Goal: Task Accomplishment & Management: Manage account settings

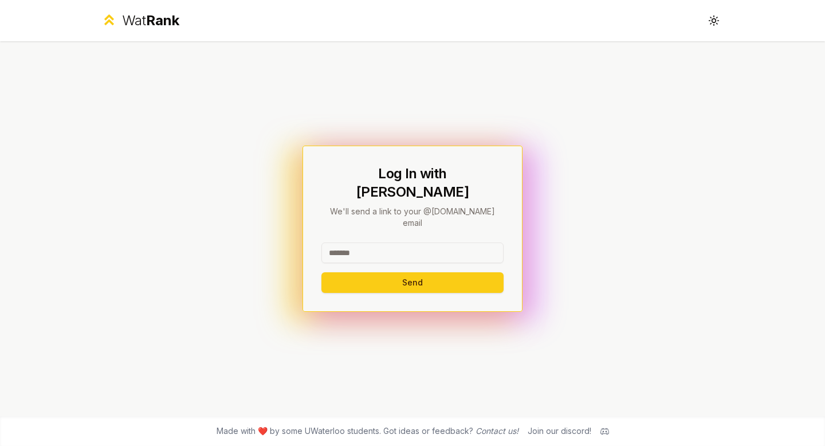
click at [385, 242] on input at bounding box center [412, 252] width 182 height 21
drag, startPoint x: 424, startPoint y: 232, endPoint x: 358, endPoint y: 232, distance: 65.9
click at [358, 242] on input "**********" at bounding box center [412, 252] width 182 height 21
drag, startPoint x: 358, startPoint y: 238, endPoint x: 432, endPoint y: 237, distance: 73.9
click at [432, 242] on input "**********" at bounding box center [412, 252] width 182 height 21
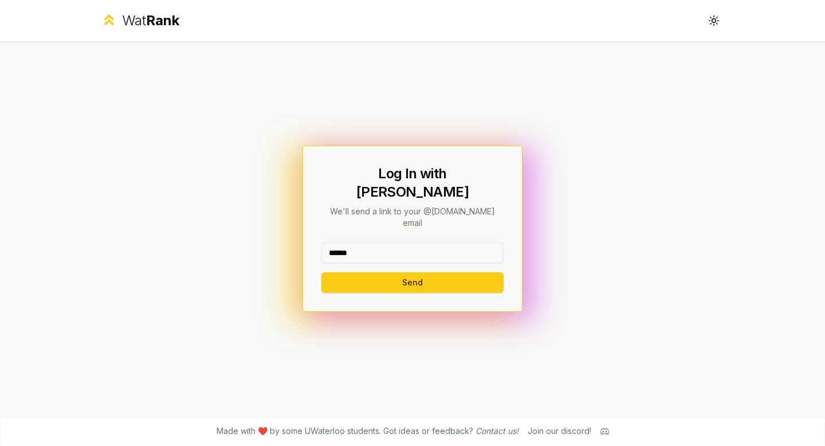
type input "******"
click at [352, 280] on div "Log In with WatIAM We'll send a link to your @uwaterloo.ca email ****** Send" at bounding box center [412, 228] width 220 height 166
click at [352, 274] on button "Send" at bounding box center [412, 282] width 182 height 21
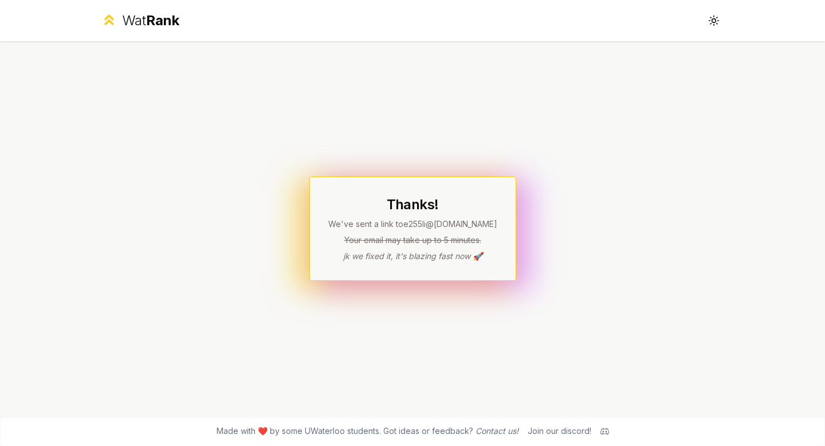
click at [538, 215] on div "Thanks! We've sent a link to e255li @uwaterloo.ca Your email may take up to 5 m…" at bounding box center [412, 228] width 660 height 375
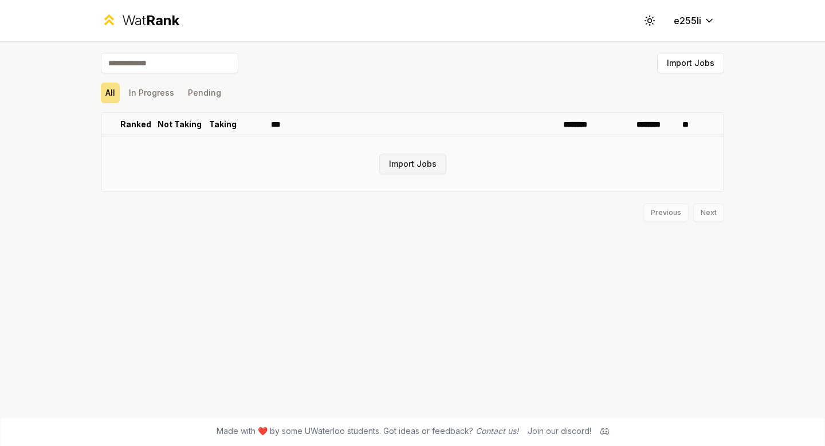
click at [407, 170] on button "Import Jobs" at bounding box center [412, 164] width 67 height 21
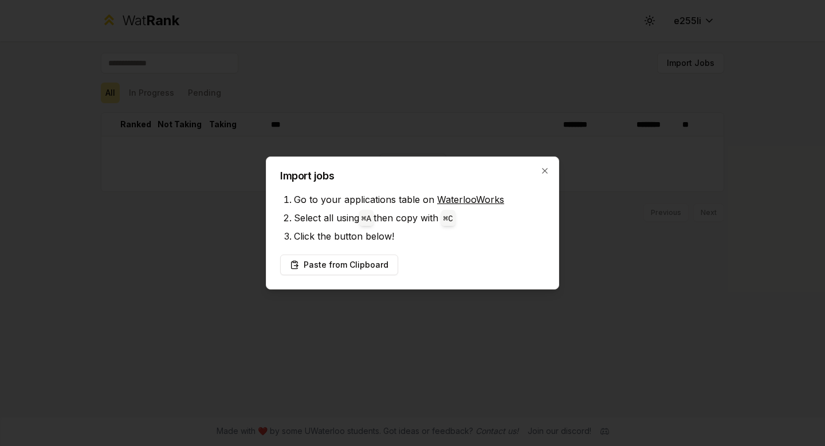
click at [462, 112] on div at bounding box center [412, 223] width 825 height 446
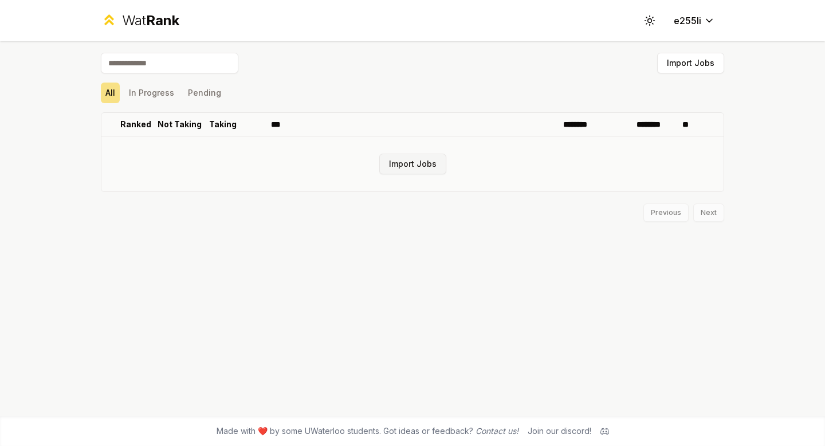
click at [431, 166] on button "Import Jobs" at bounding box center [412, 164] width 67 height 21
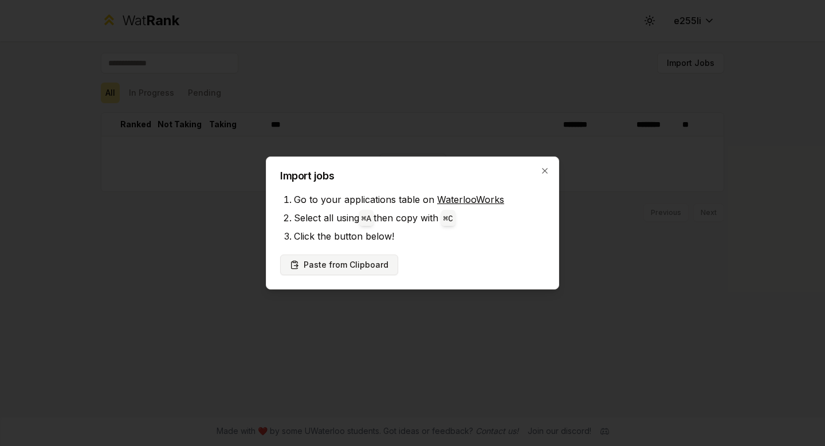
click at [322, 267] on button "Paste from Clipboard" at bounding box center [339, 264] width 118 height 21
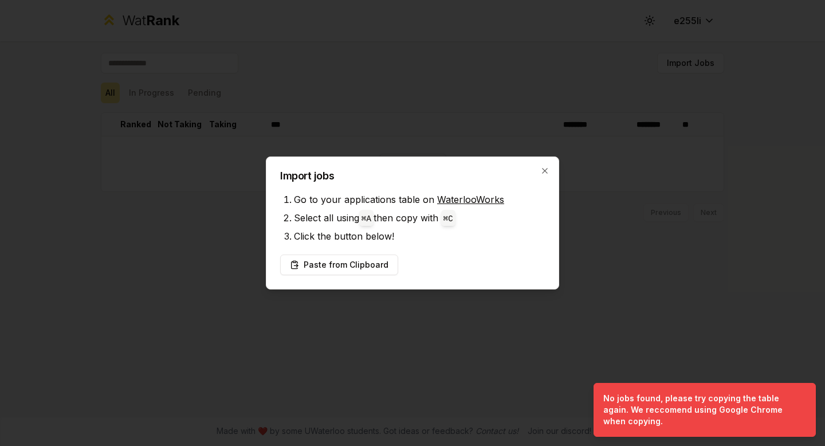
click at [549, 171] on div "Import jobs Go to your applications table on WaterlooWorks Select all using ⌘ A…" at bounding box center [412, 222] width 293 height 133
click at [549, 170] on div "Import jobs Go to your applications table on WaterlooWorks Select all using ⌘ A…" at bounding box center [412, 222] width 293 height 133
click at [537, 170] on div "Import jobs Go to your applications table on WaterlooWorks Select all using ⌘ A…" at bounding box center [412, 222] width 293 height 133
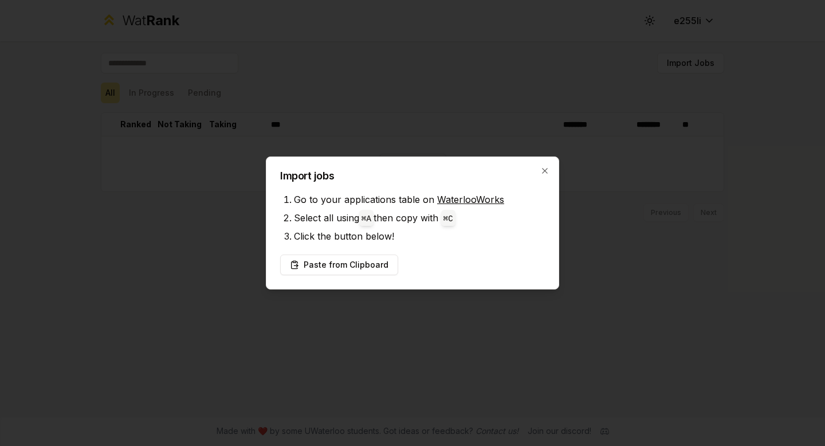
click at [549, 169] on div "Import jobs Go to your applications table on WaterlooWorks Select all using ⌘ A…" at bounding box center [412, 222] width 293 height 133
click at [540, 170] on div "Import jobs Go to your applications table on WaterlooWorks Select all using ⌘ A…" at bounding box center [412, 222] width 293 height 133
click at [540, 178] on h2 "Import jobs" at bounding box center [412, 176] width 265 height 10
click at [340, 270] on button "Paste from Clipboard" at bounding box center [339, 264] width 118 height 21
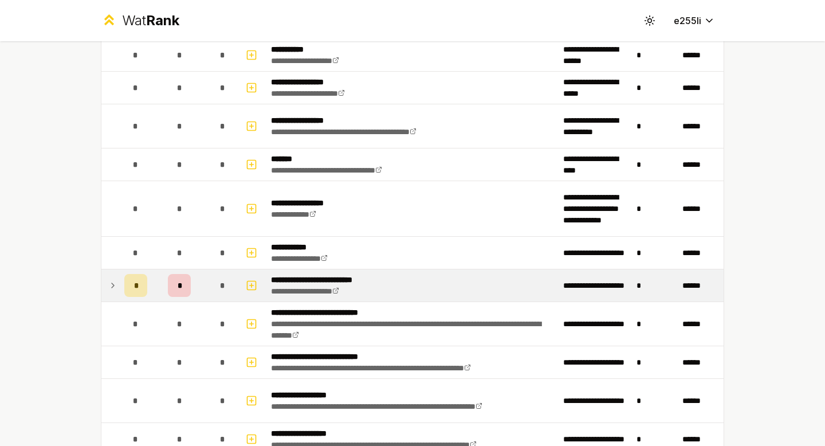
scroll to position [1017, 0]
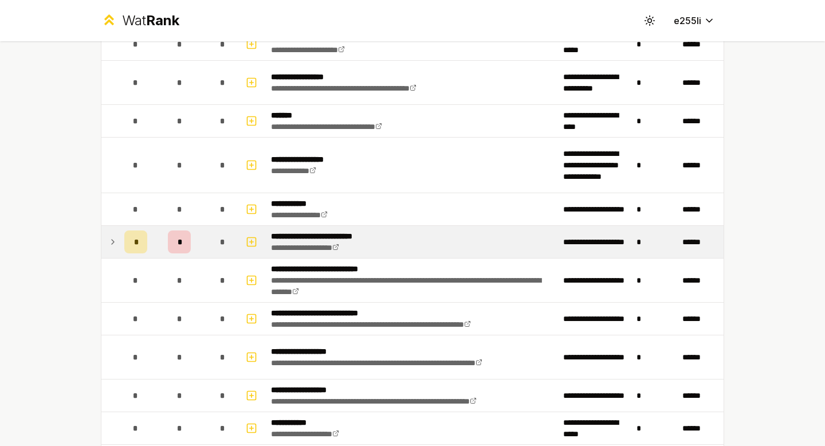
click at [109, 238] on icon at bounding box center [112, 242] width 9 height 14
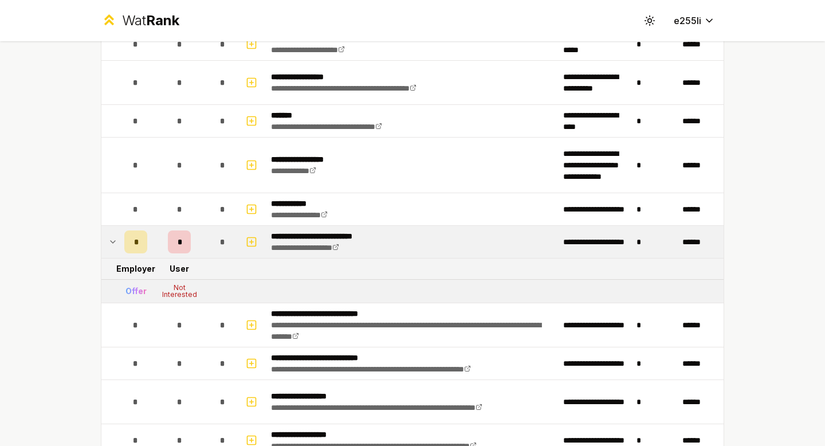
click at [182, 242] on div "*" at bounding box center [179, 241] width 23 height 23
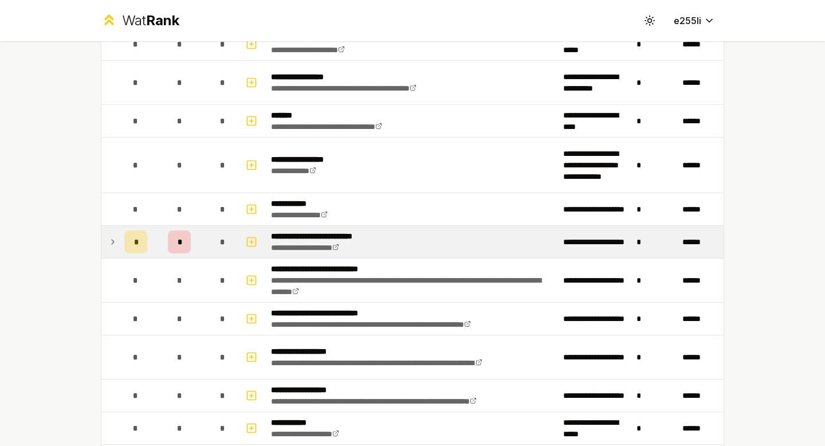
click at [182, 242] on div "*" at bounding box center [179, 241] width 23 height 23
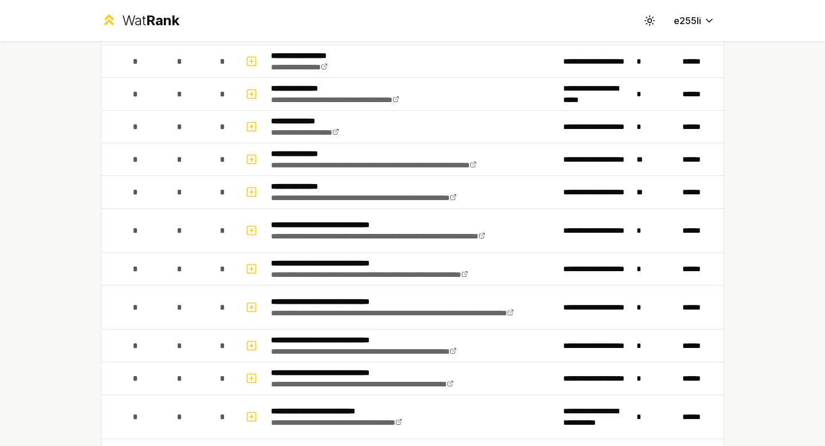
scroll to position [0, 0]
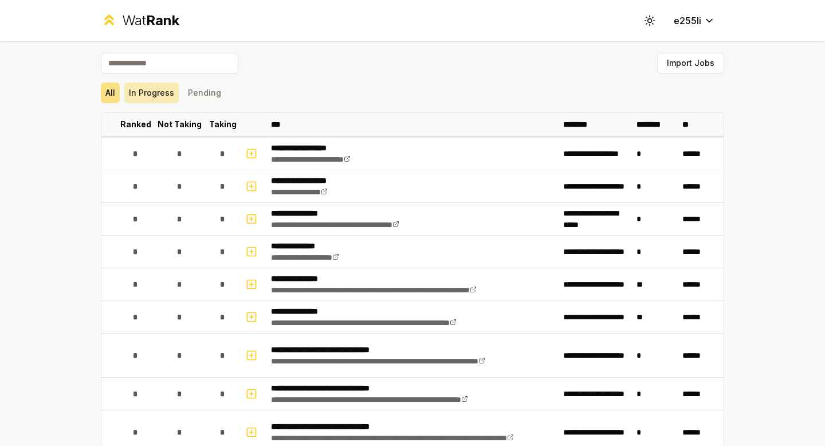
click at [165, 89] on button "In Progress" at bounding box center [151, 92] width 54 height 21
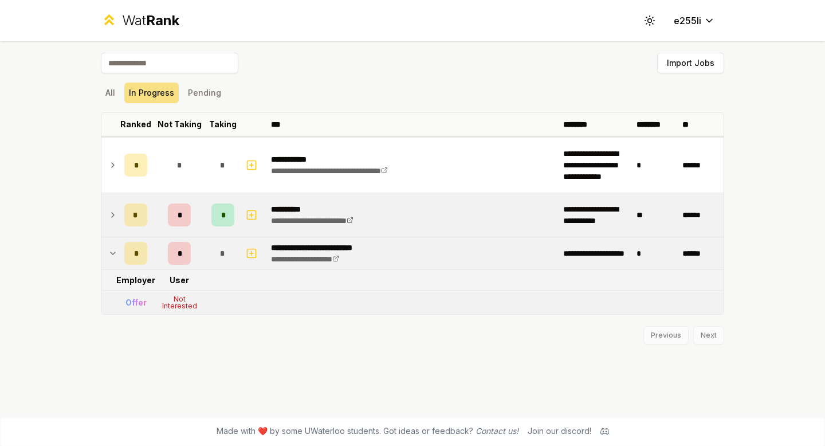
click at [117, 220] on td at bounding box center [110, 215] width 18 height 44
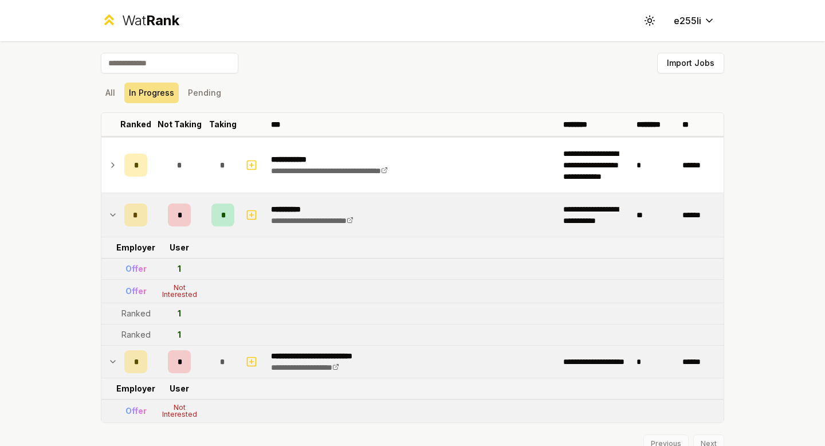
click at [116, 361] on icon at bounding box center [112, 362] width 9 height 14
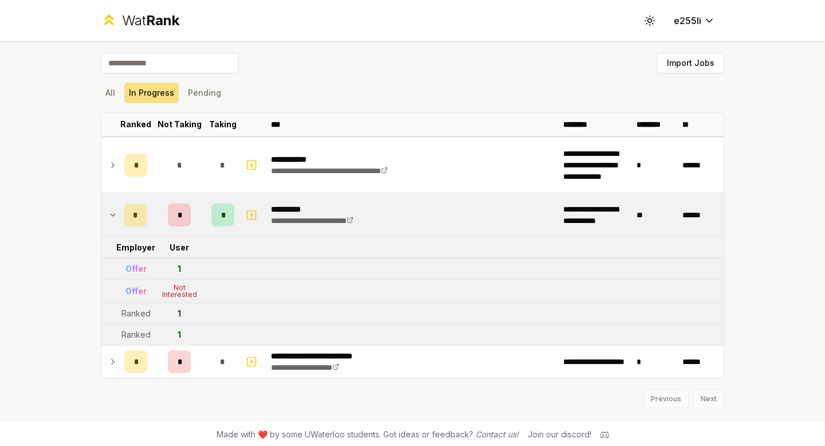
click at [113, 361] on icon at bounding box center [113, 361] width 2 height 5
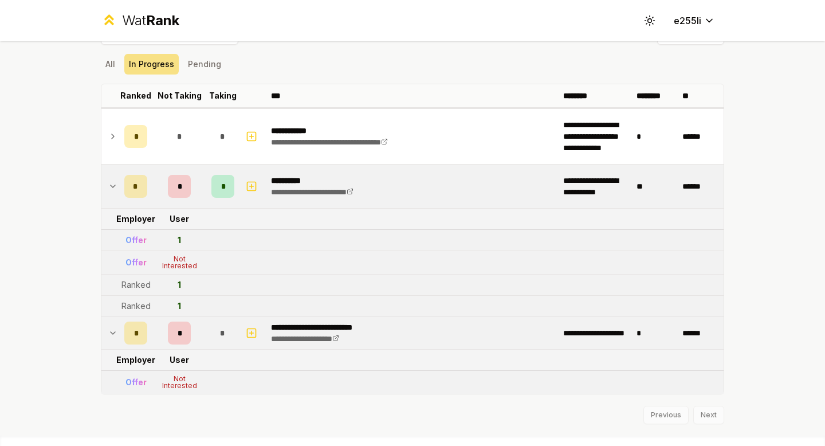
scroll to position [30, 0]
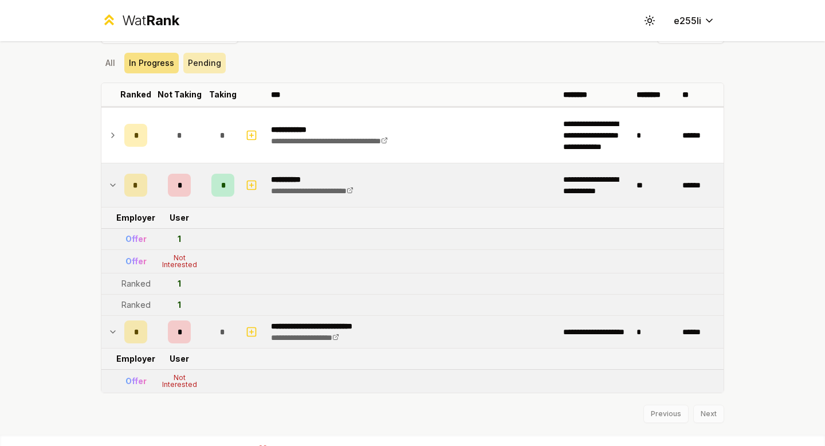
click at [195, 65] on button "Pending" at bounding box center [204, 63] width 42 height 21
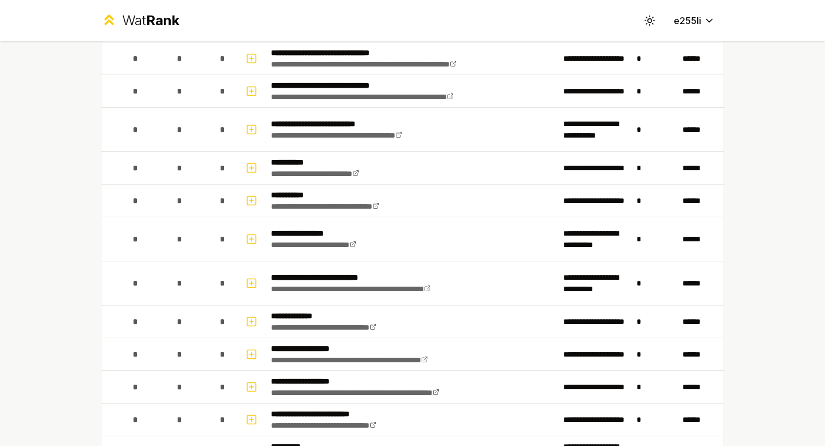
scroll to position [0, 0]
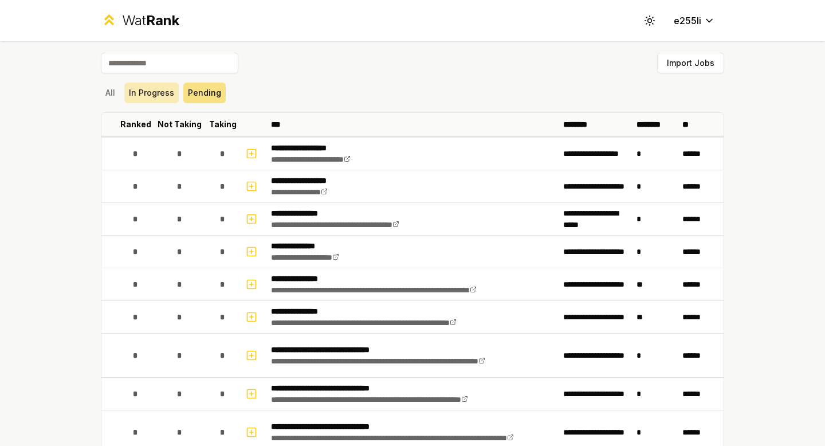
click at [159, 87] on button "In Progress" at bounding box center [151, 92] width 54 height 21
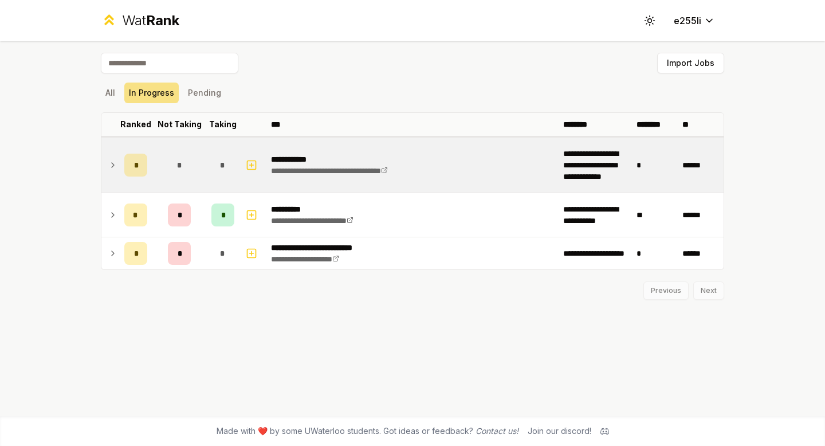
click at [117, 164] on td at bounding box center [110, 164] width 18 height 55
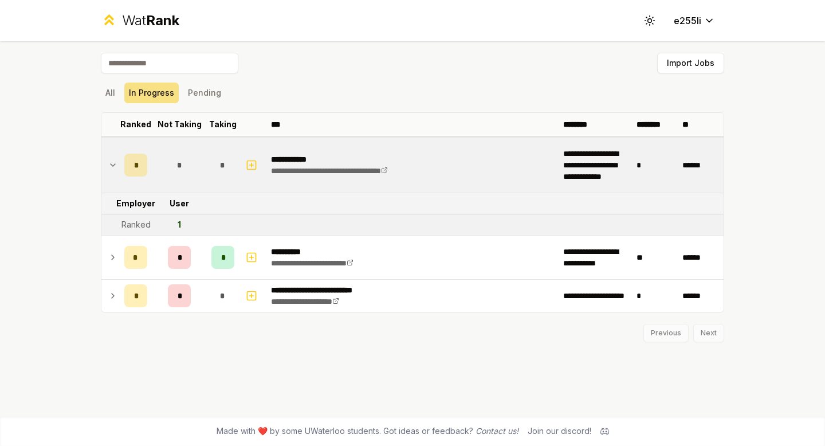
click at [117, 166] on icon at bounding box center [112, 165] width 9 height 14
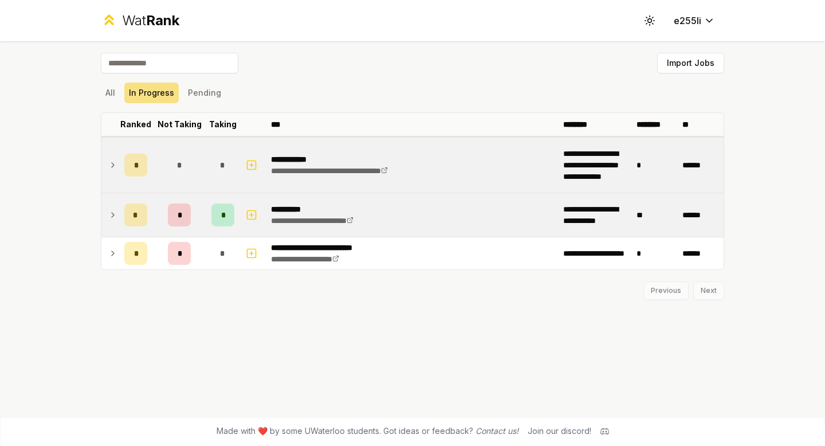
click at [116, 217] on icon at bounding box center [112, 215] width 9 height 14
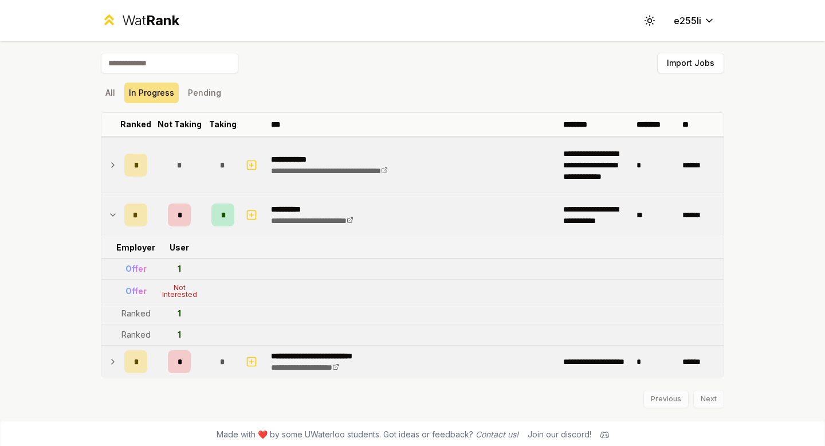
click at [112, 363] on icon at bounding box center [113, 361] width 2 height 5
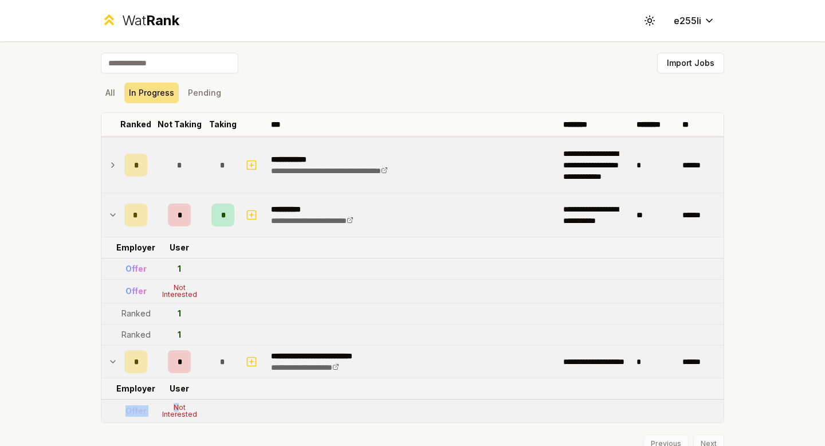
drag, startPoint x: 124, startPoint y: 410, endPoint x: 179, endPoint y: 410, distance: 54.4
click at [179, 410] on tr "Offer Not Interested" at bounding box center [412, 410] width 622 height 23
click at [208, 411] on tr "Offer Not Interested" at bounding box center [412, 410] width 622 height 23
click at [109, 97] on button "All" at bounding box center [110, 92] width 19 height 21
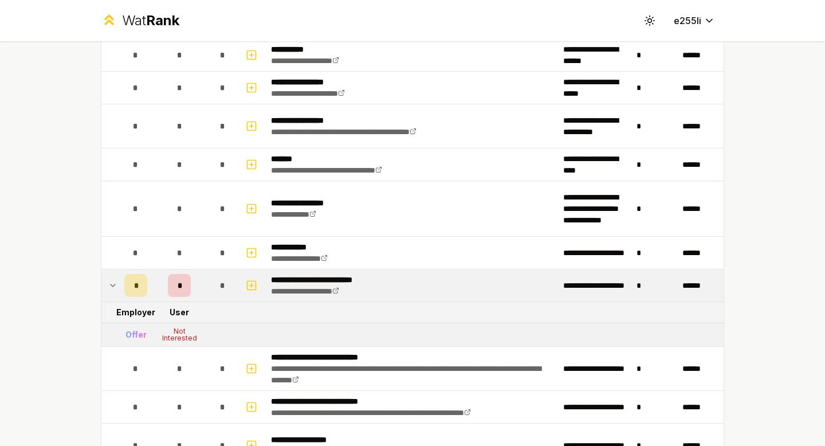
scroll to position [1095, 0]
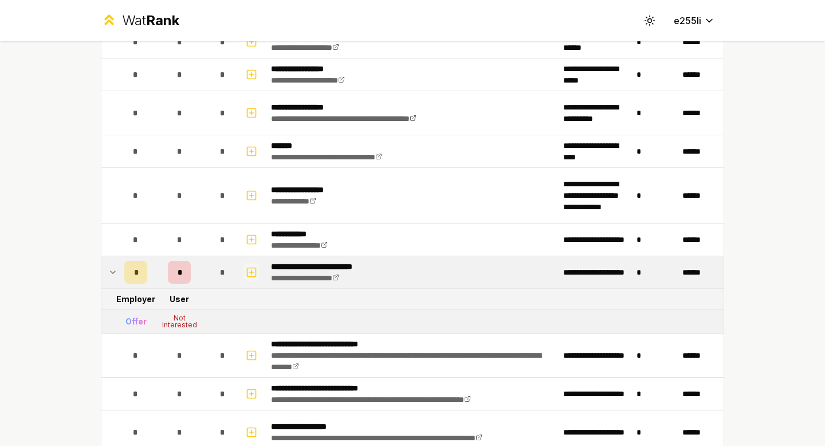
click at [250, 275] on icon "button" at bounding box center [251, 272] width 11 height 14
select select
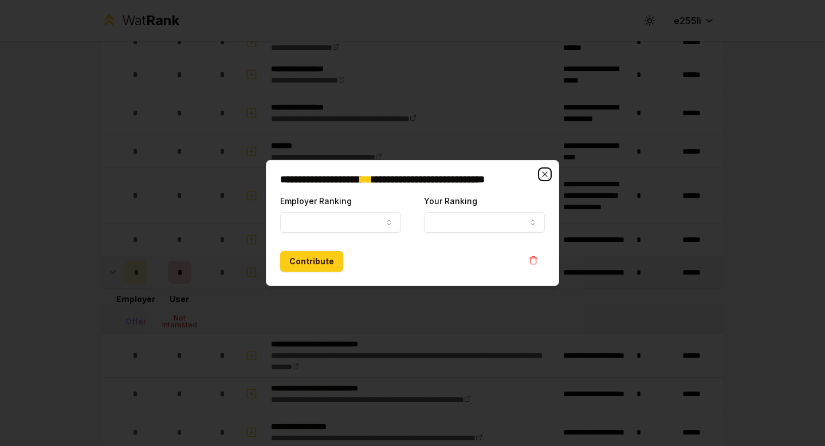
click at [548, 177] on icon "button" at bounding box center [544, 174] width 9 height 9
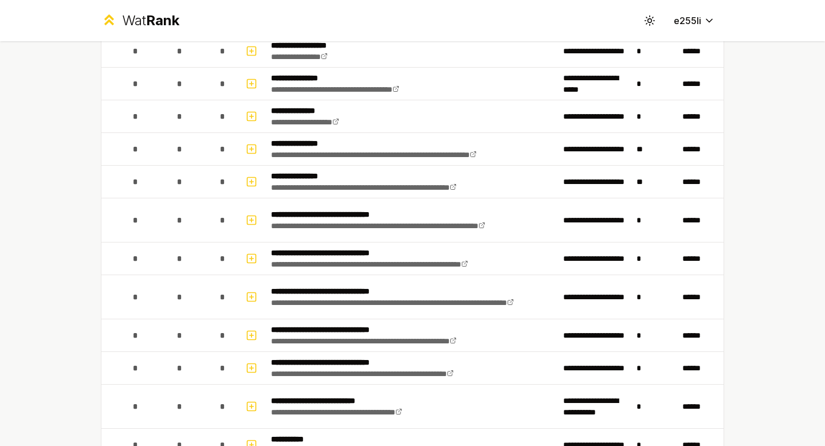
scroll to position [0, 0]
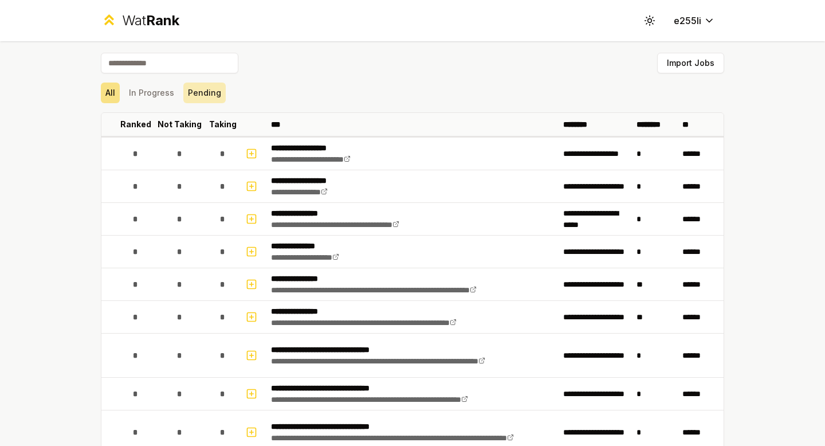
click at [191, 92] on button "Pending" at bounding box center [204, 92] width 42 height 21
click at [140, 90] on button "In Progress" at bounding box center [151, 92] width 54 height 21
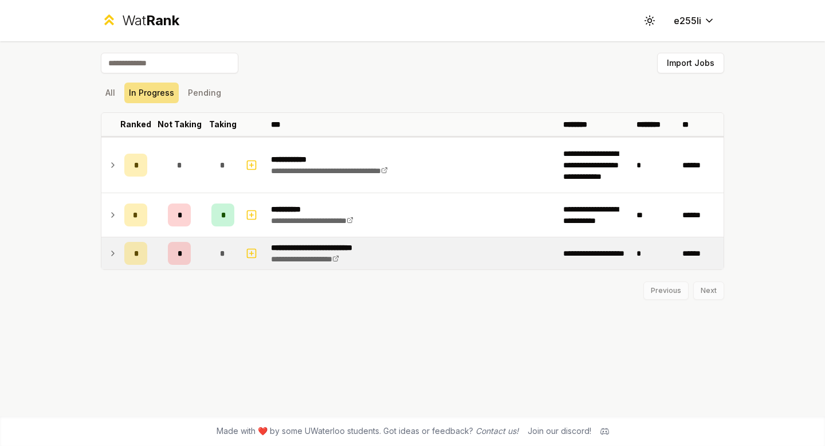
click at [113, 255] on icon at bounding box center [112, 253] width 9 height 14
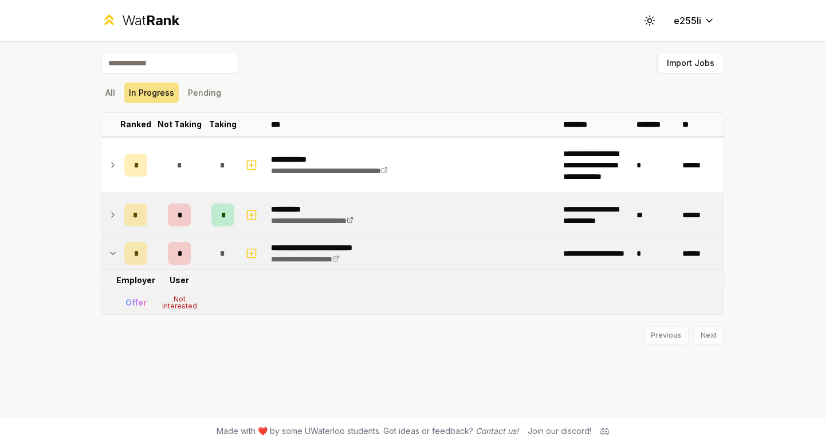
click at [115, 214] on icon at bounding box center [112, 215] width 9 height 14
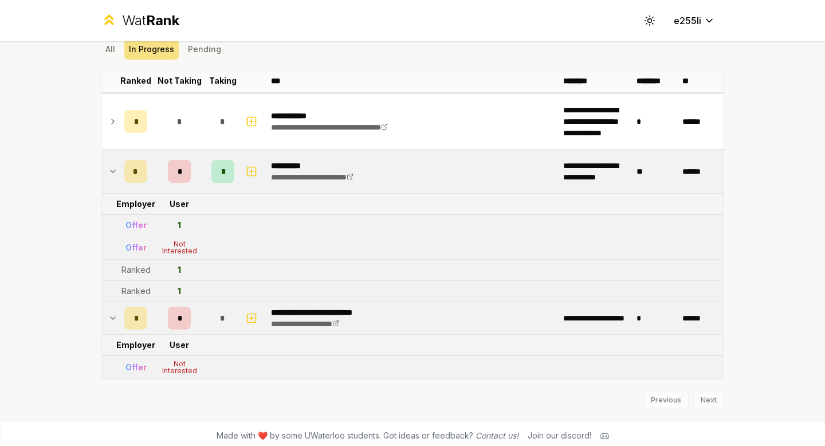
scroll to position [48, 0]
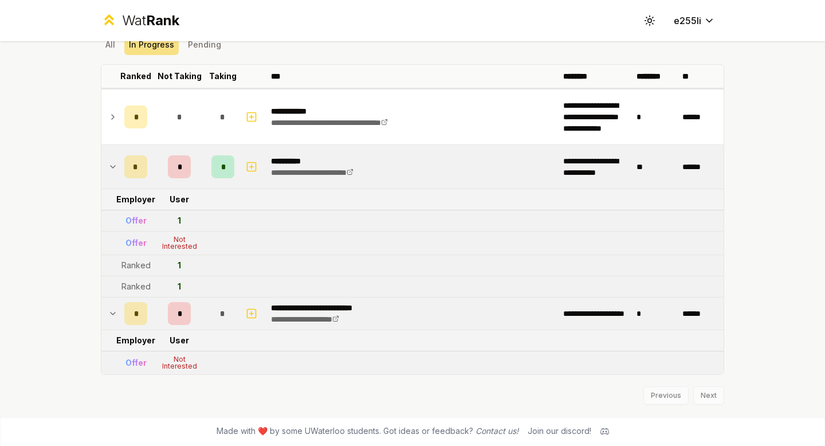
click at [112, 313] on icon at bounding box center [112, 313] width 9 height 14
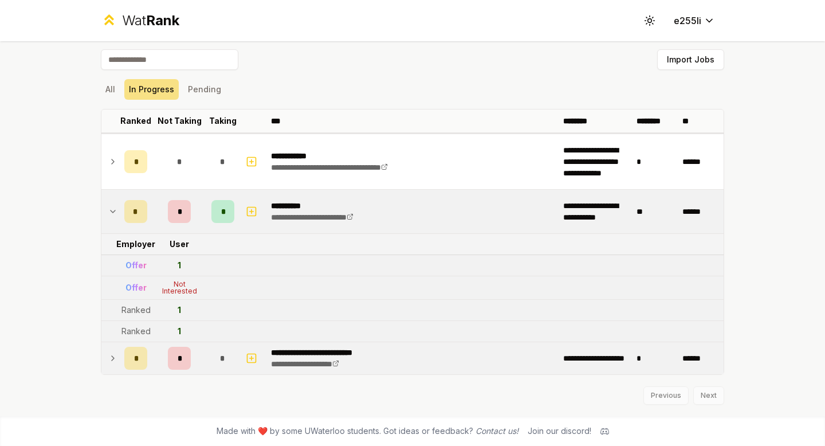
scroll to position [3, 0]
click at [112, 363] on icon at bounding box center [112, 358] width 9 height 14
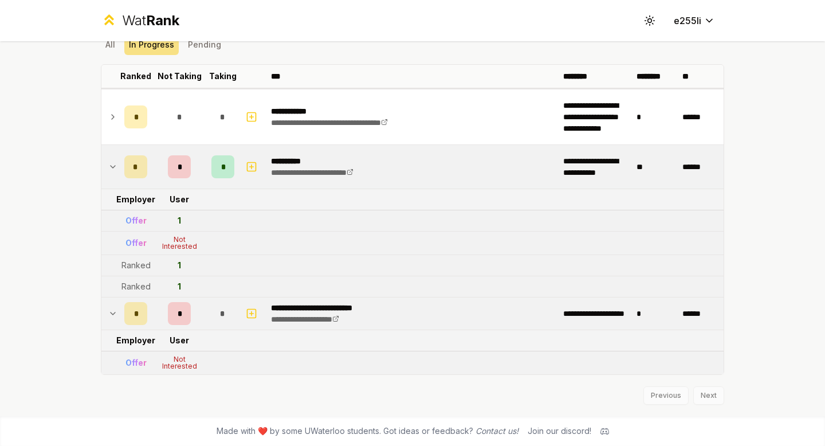
scroll to position [0, 0]
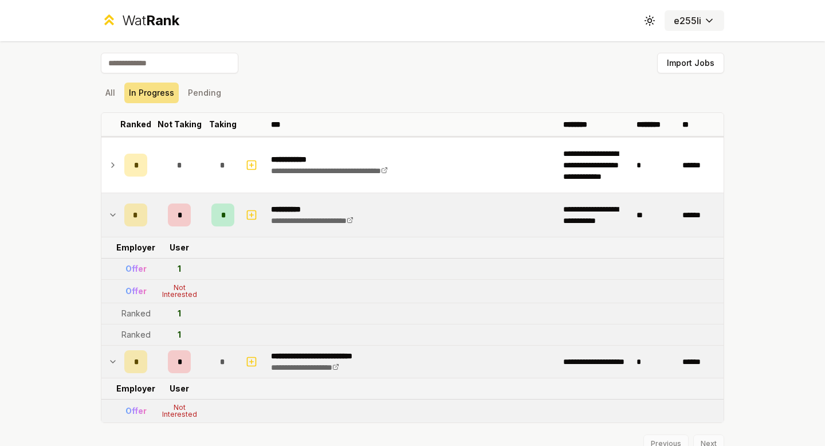
click at [698, 29] on button "e255li" at bounding box center [694, 20] width 60 height 21
click at [111, 95] on button "All" at bounding box center [110, 92] width 19 height 21
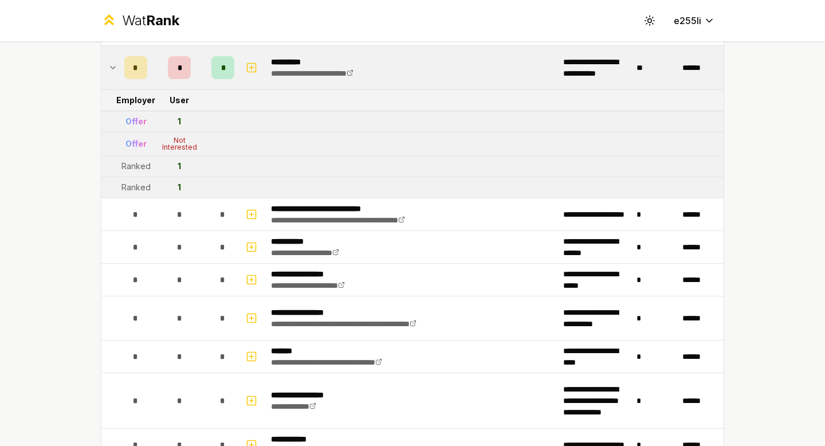
scroll to position [879, 0]
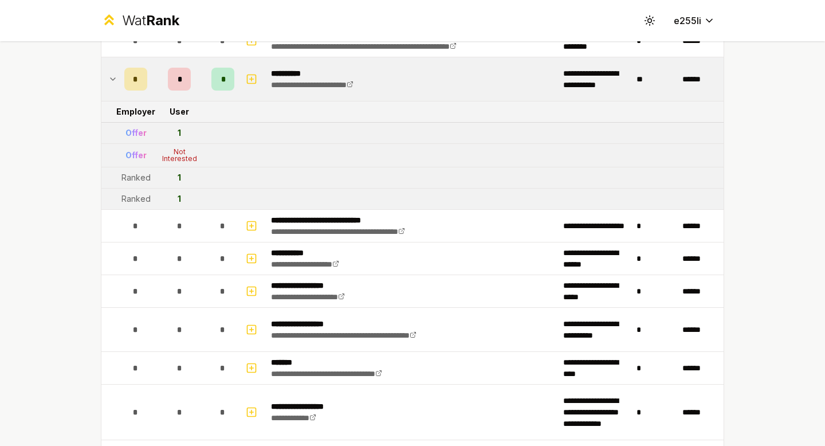
click at [114, 81] on icon at bounding box center [112, 79] width 9 height 14
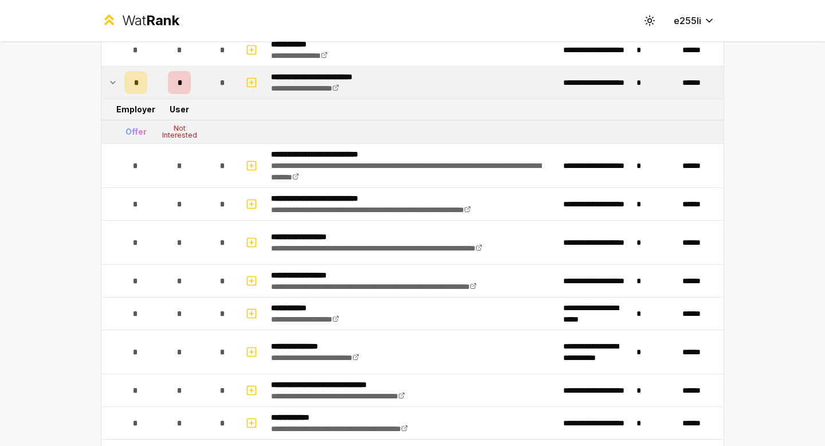
scroll to position [1175, 0]
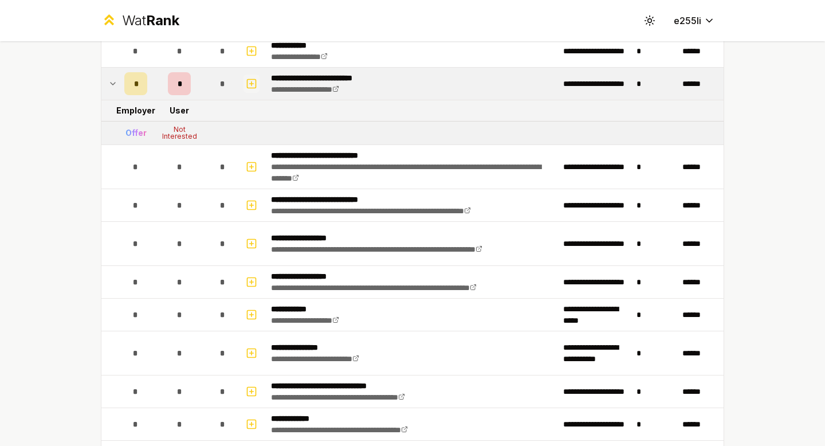
click at [251, 86] on icon "button" at bounding box center [251, 84] width 11 height 14
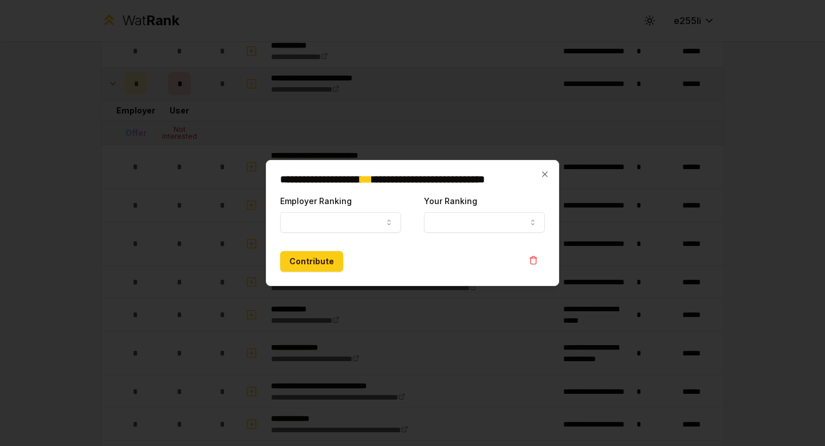
select select
click at [546, 177] on icon "button" at bounding box center [544, 174] width 9 height 9
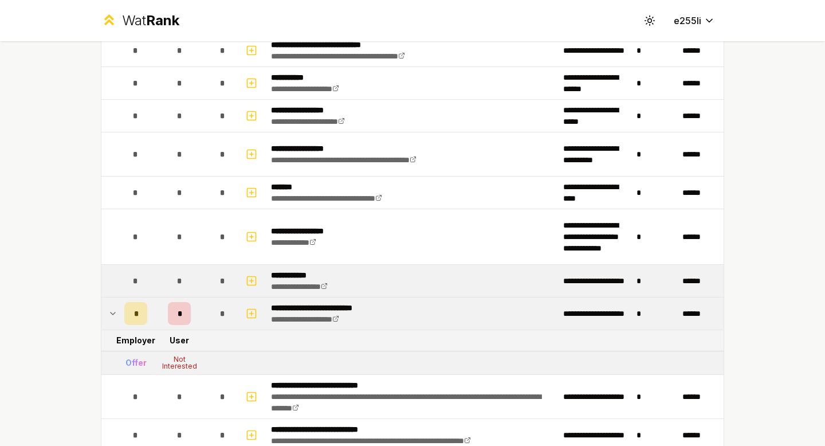
scroll to position [805, 0]
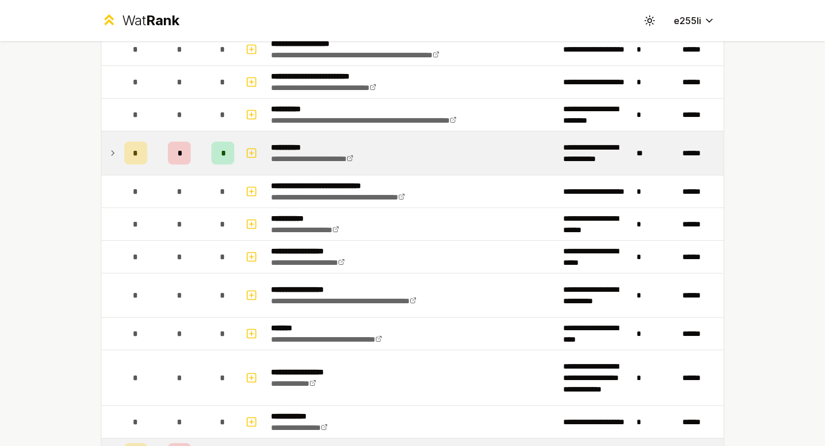
click at [116, 158] on icon at bounding box center [112, 153] width 9 height 14
